Goal: Use online tool/utility: Utilize a website feature to perform a specific function

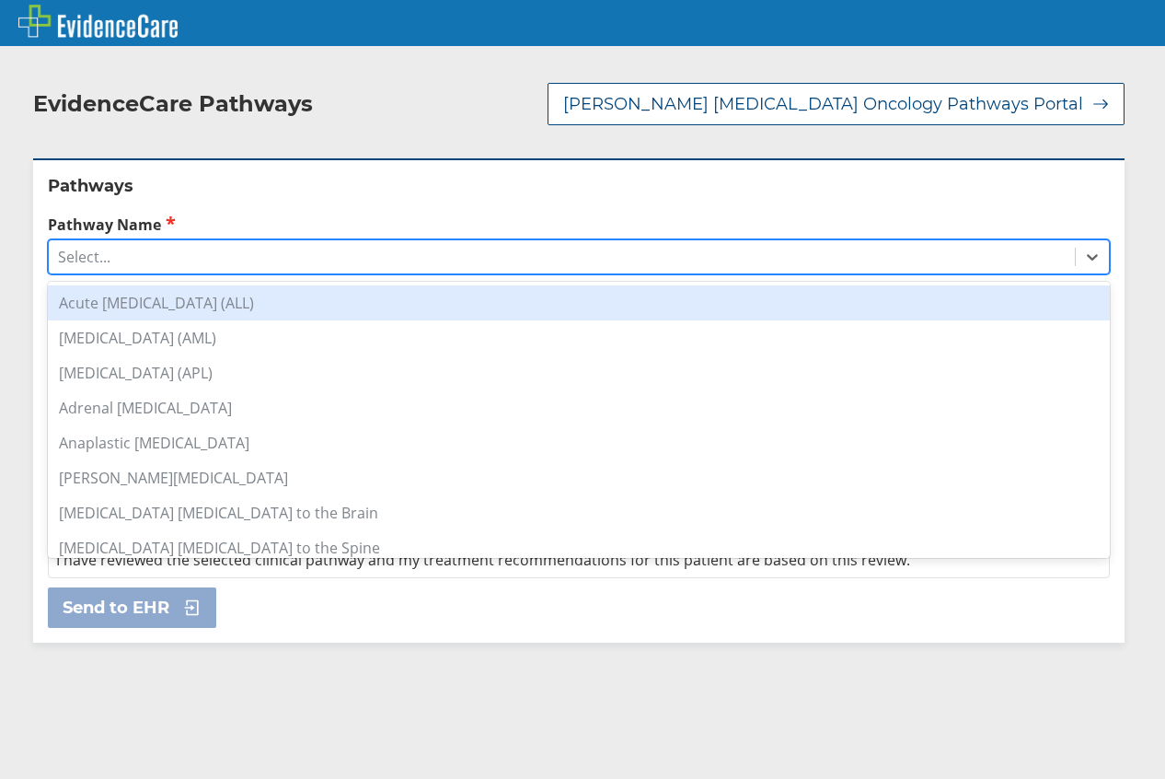
click at [182, 243] on div "Select..." at bounding box center [562, 256] width 1026 height 31
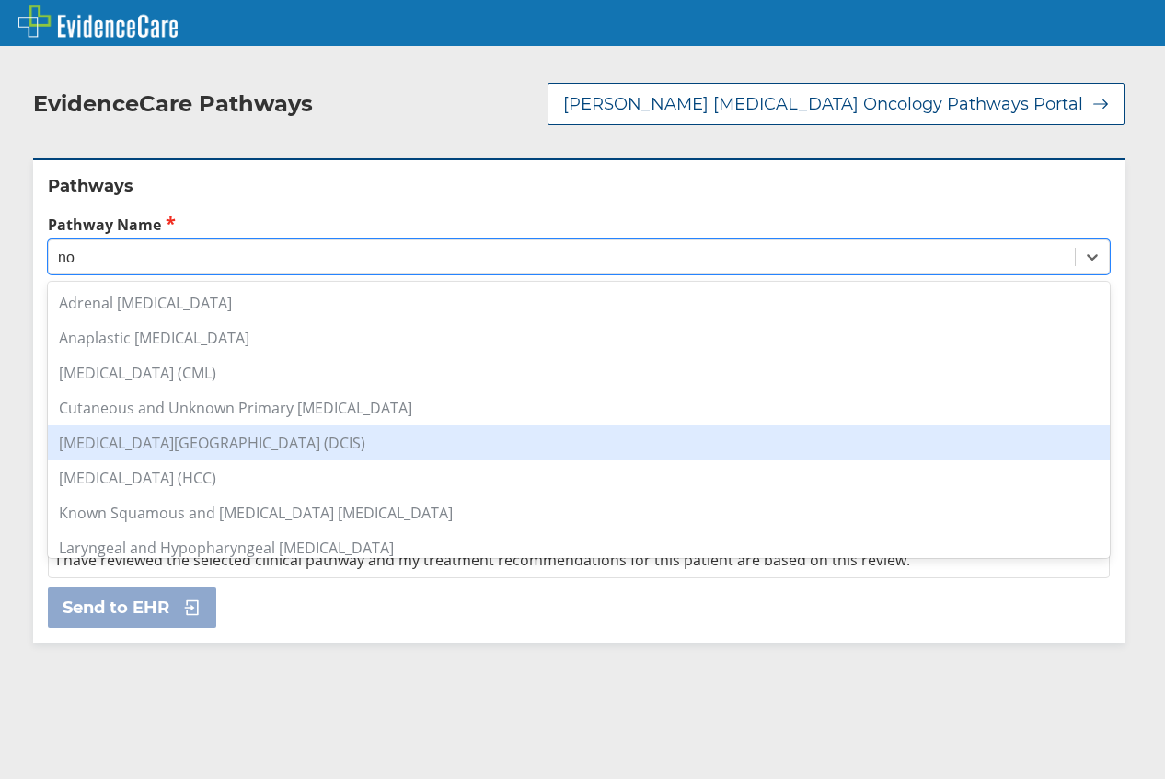
scroll to position [92, 0]
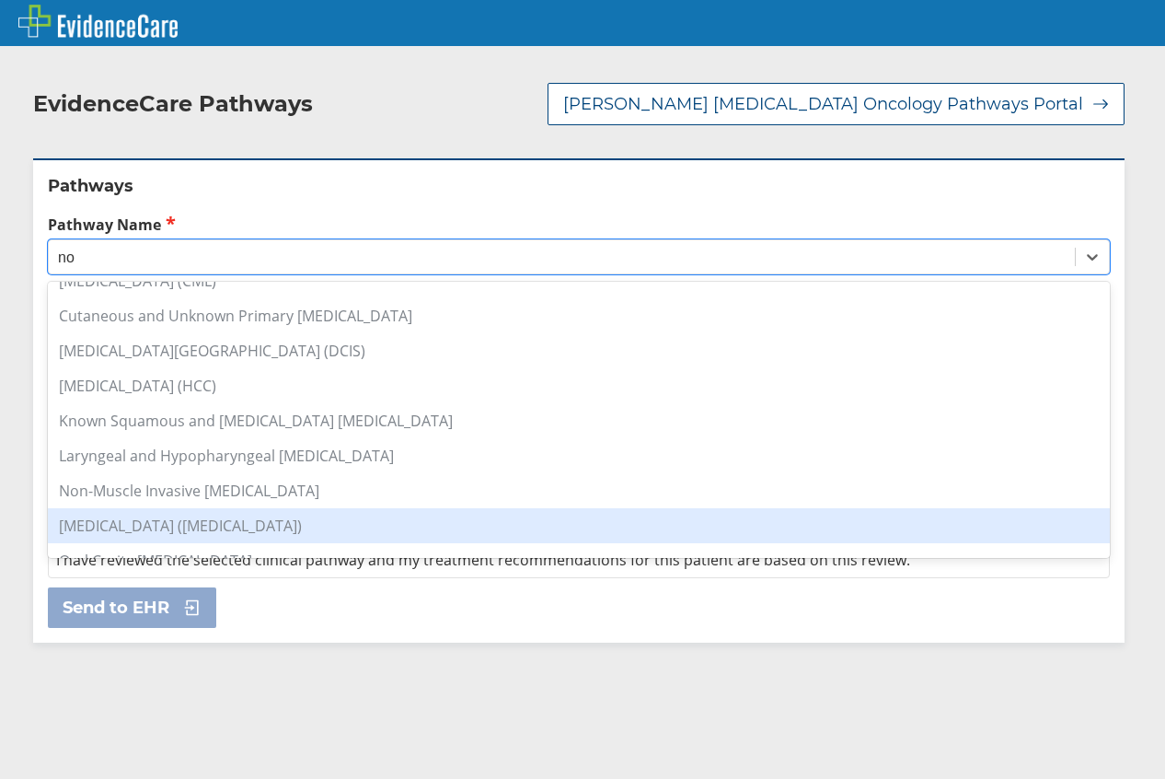
click at [272, 508] on div "[MEDICAL_DATA] ([MEDICAL_DATA])" at bounding box center [579, 525] width 1062 height 35
type input "no"
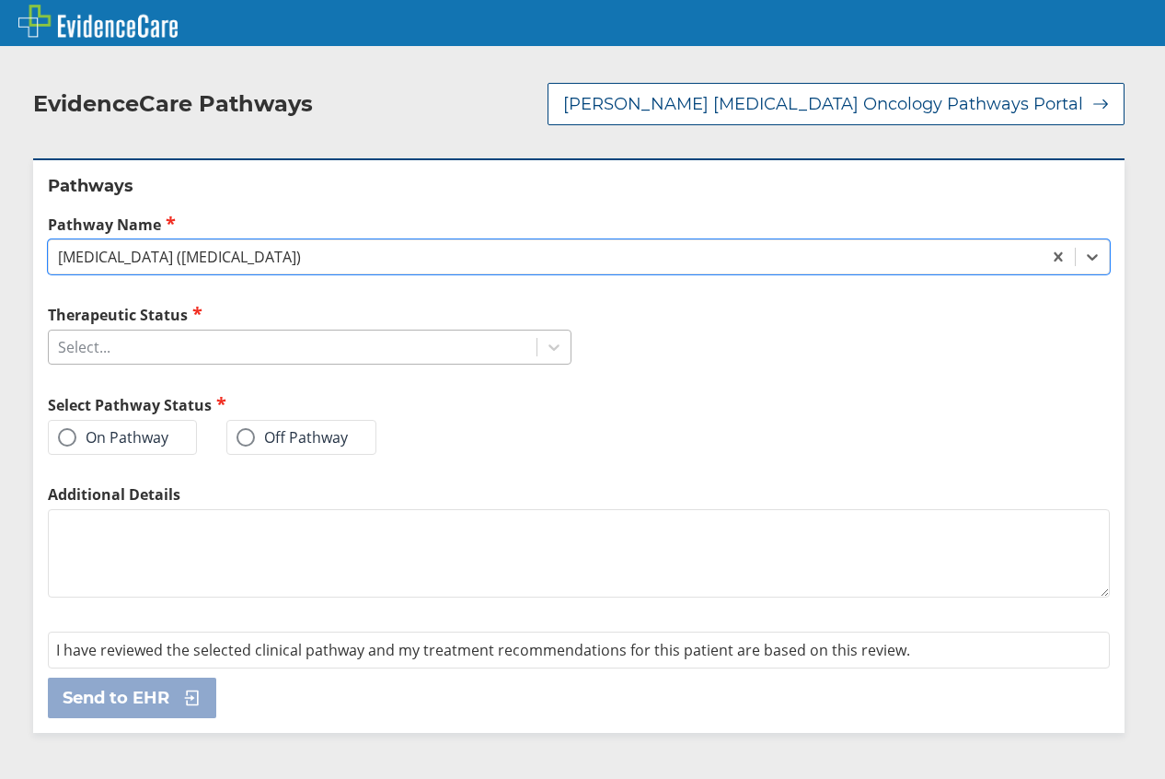
click at [271, 331] on div "Select..." at bounding box center [293, 346] width 488 height 31
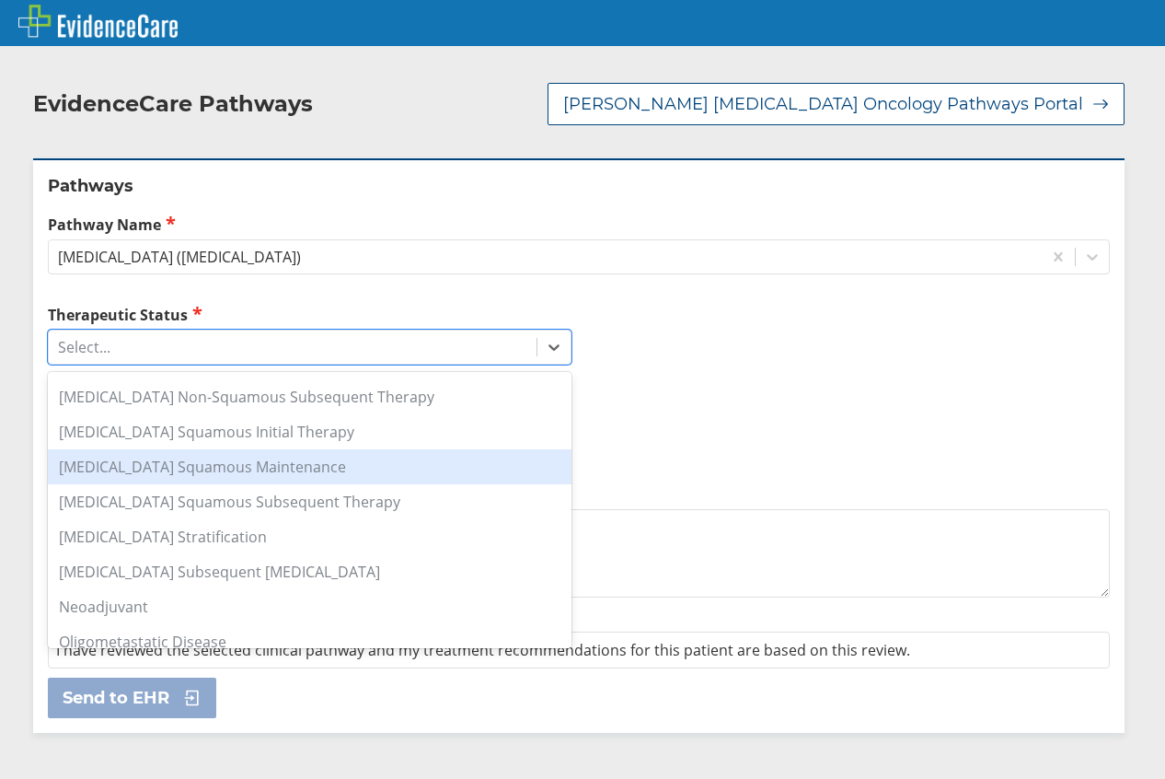
scroll to position [368, 0]
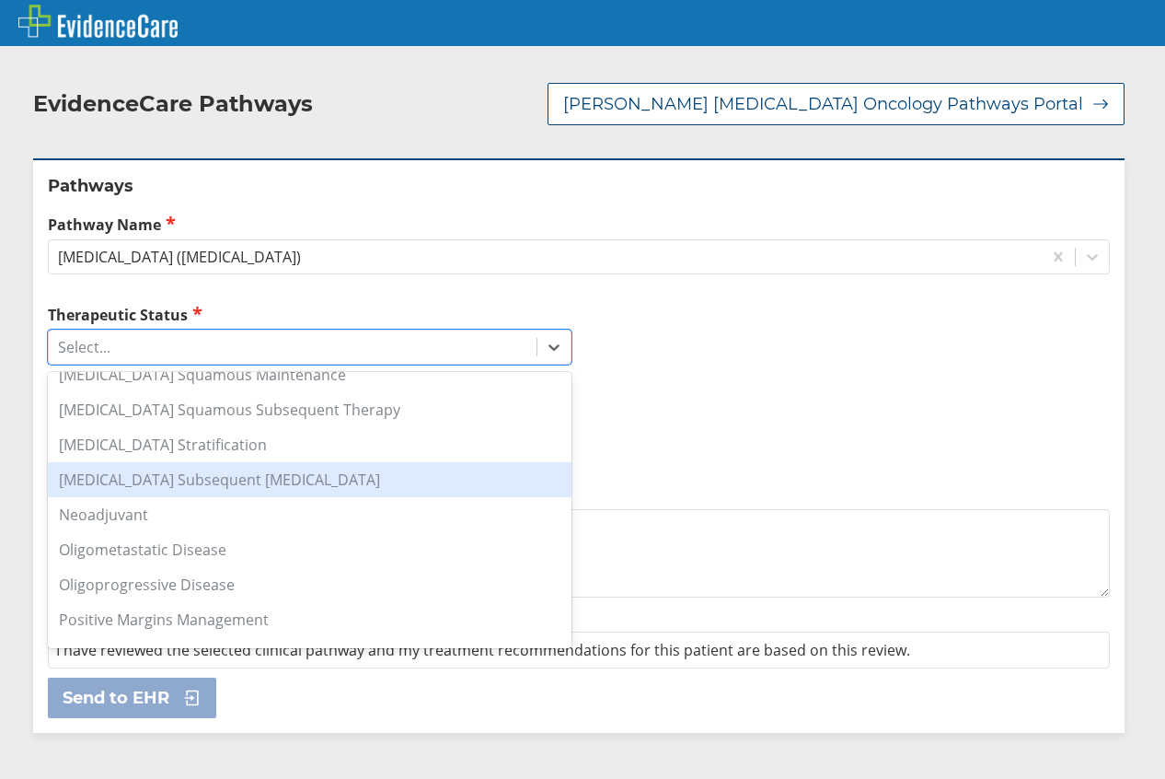
click at [353, 471] on div "[MEDICAL_DATA] Subsequent [MEDICAL_DATA]" at bounding box center [310, 479] width 524 height 35
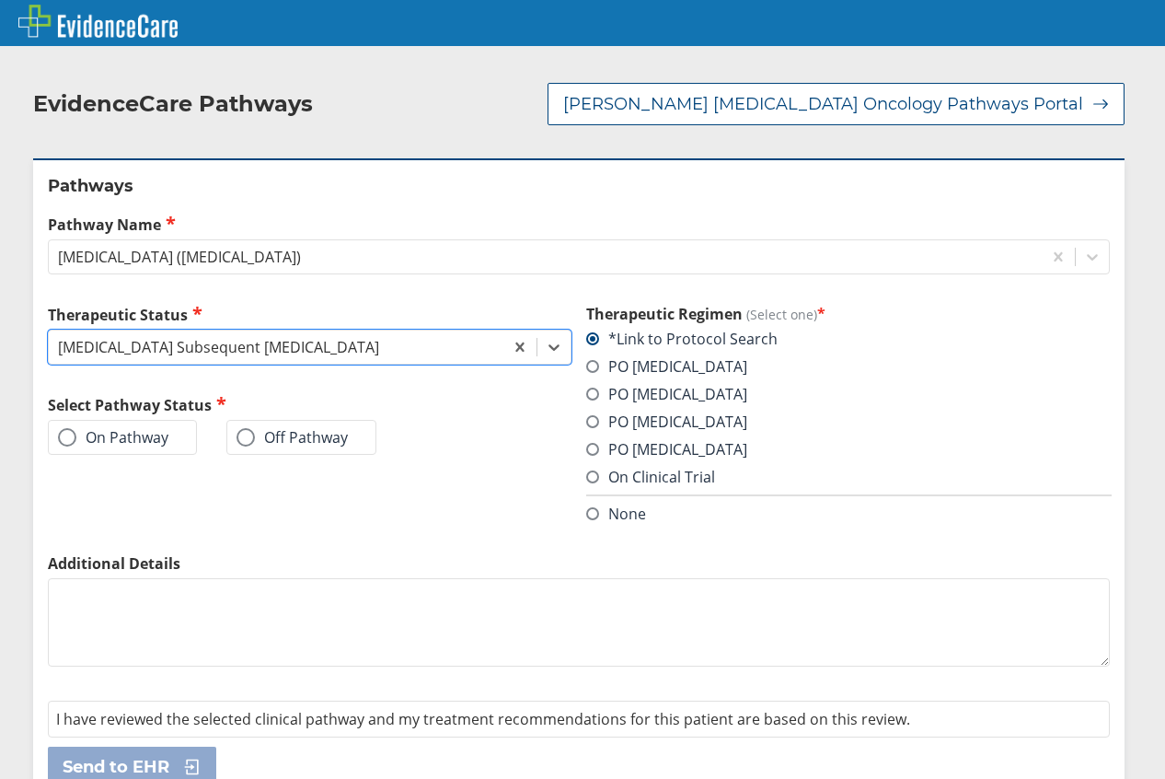
click at [128, 428] on label "On Pathway" at bounding box center [113, 437] width 110 height 18
click at [0, 0] on input "On Pathway" at bounding box center [0, 0] width 0 height 0
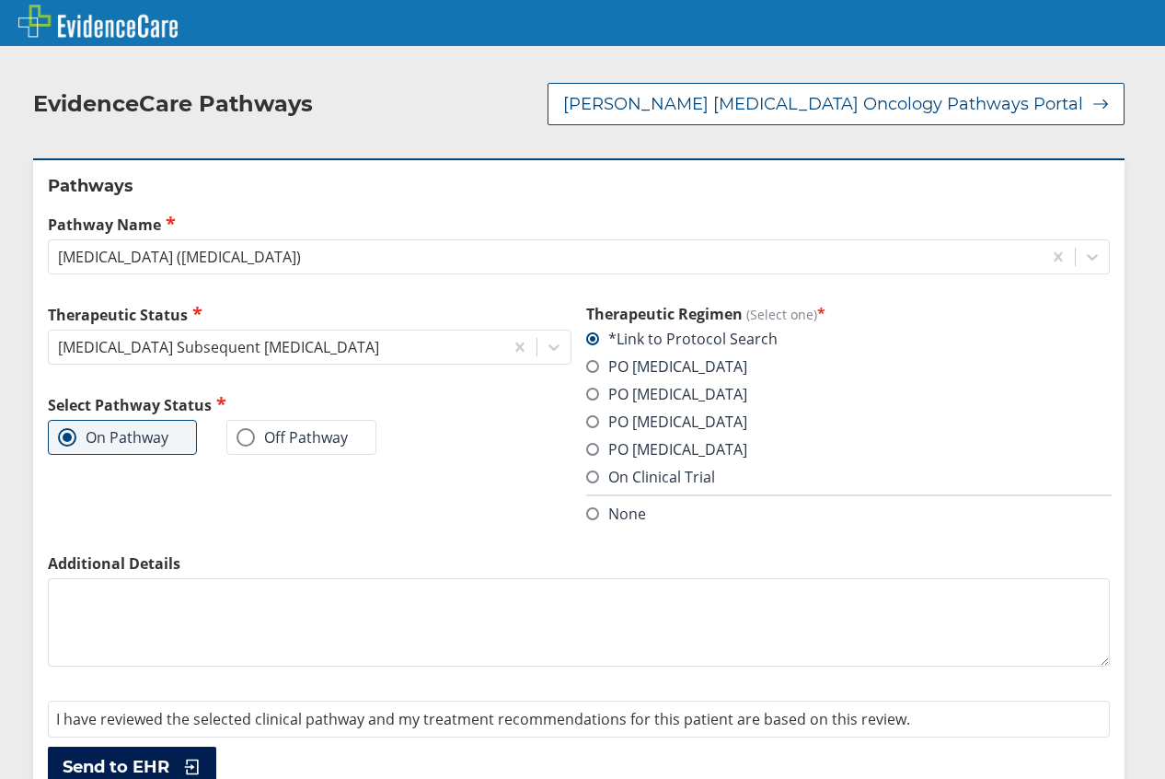
click at [134, 756] on span "Send to EHR" at bounding box center [116, 767] width 107 height 22
